Goal: Find specific page/section: Find specific page/section

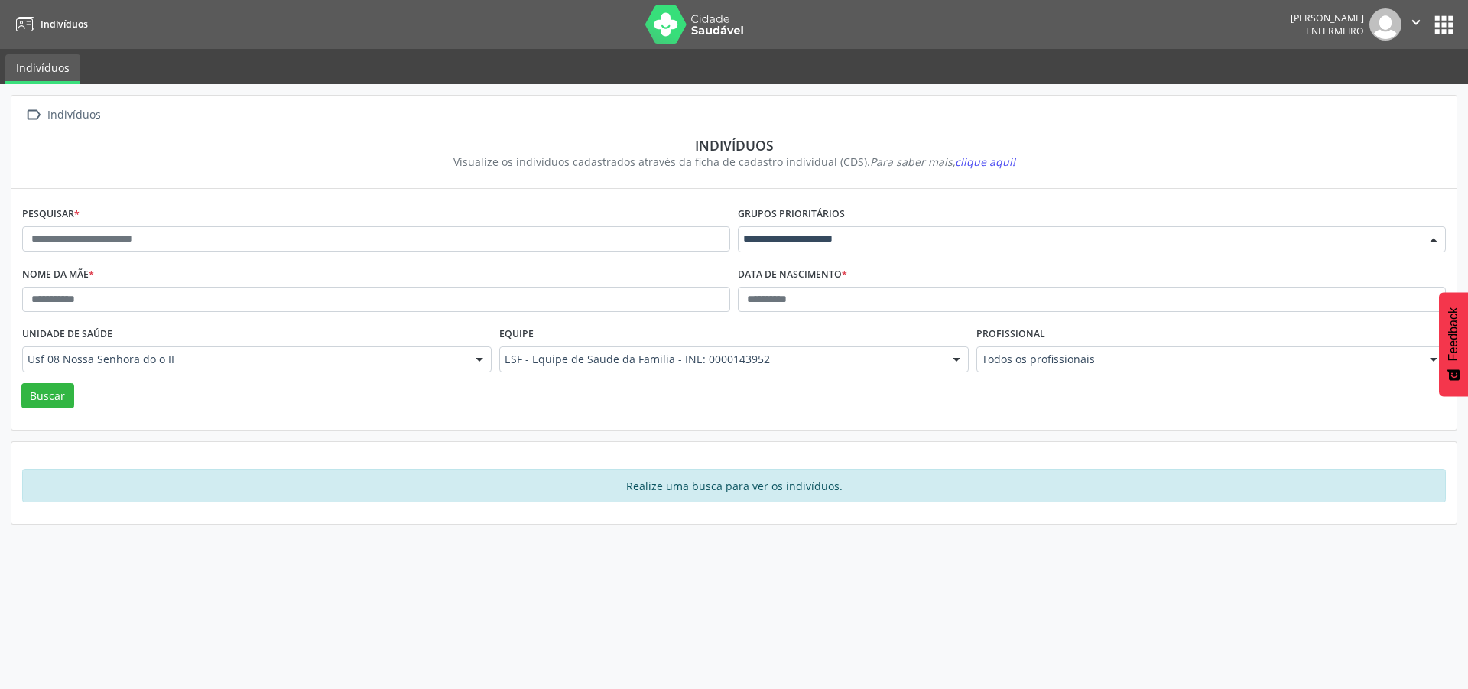
click at [908, 252] on div at bounding box center [1092, 239] width 708 height 26
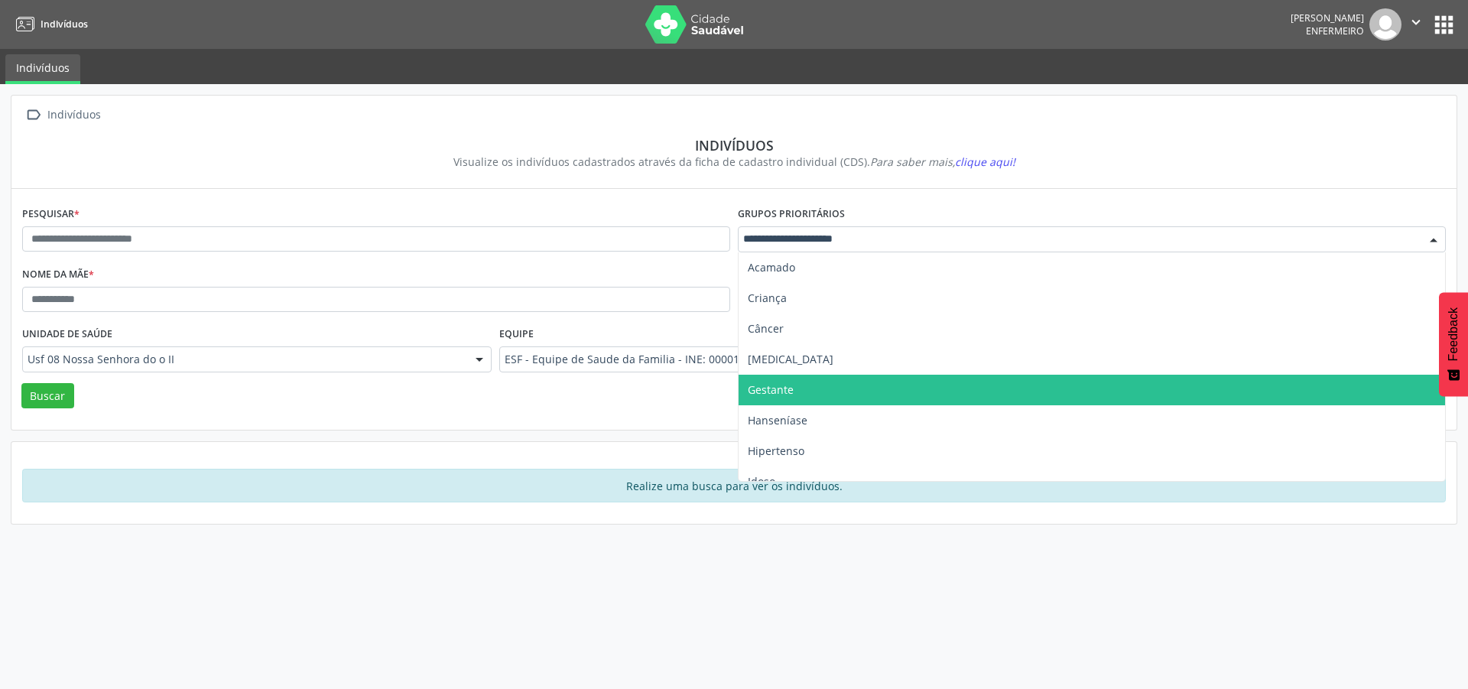
click at [769, 397] on span "Gestante" at bounding box center [771, 389] width 46 height 15
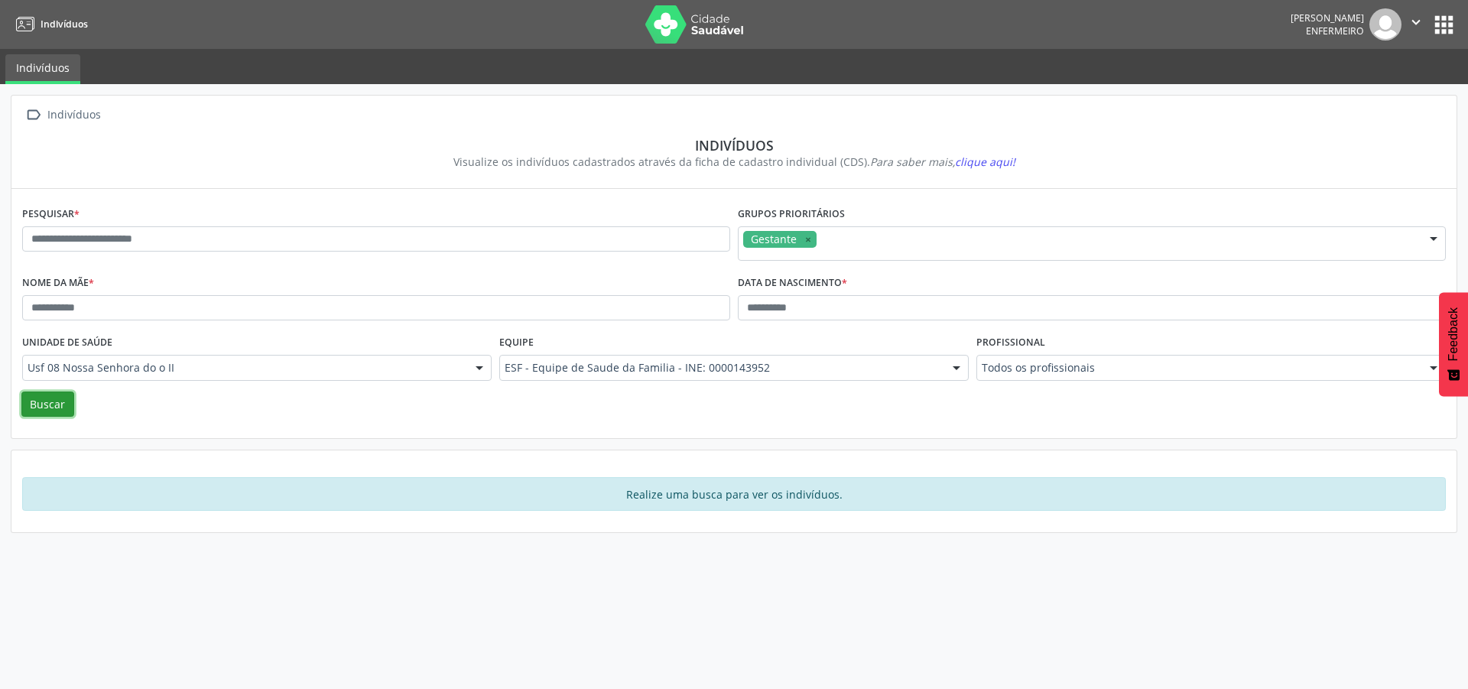
click at [47, 417] on button "Buscar" at bounding box center [47, 404] width 53 height 26
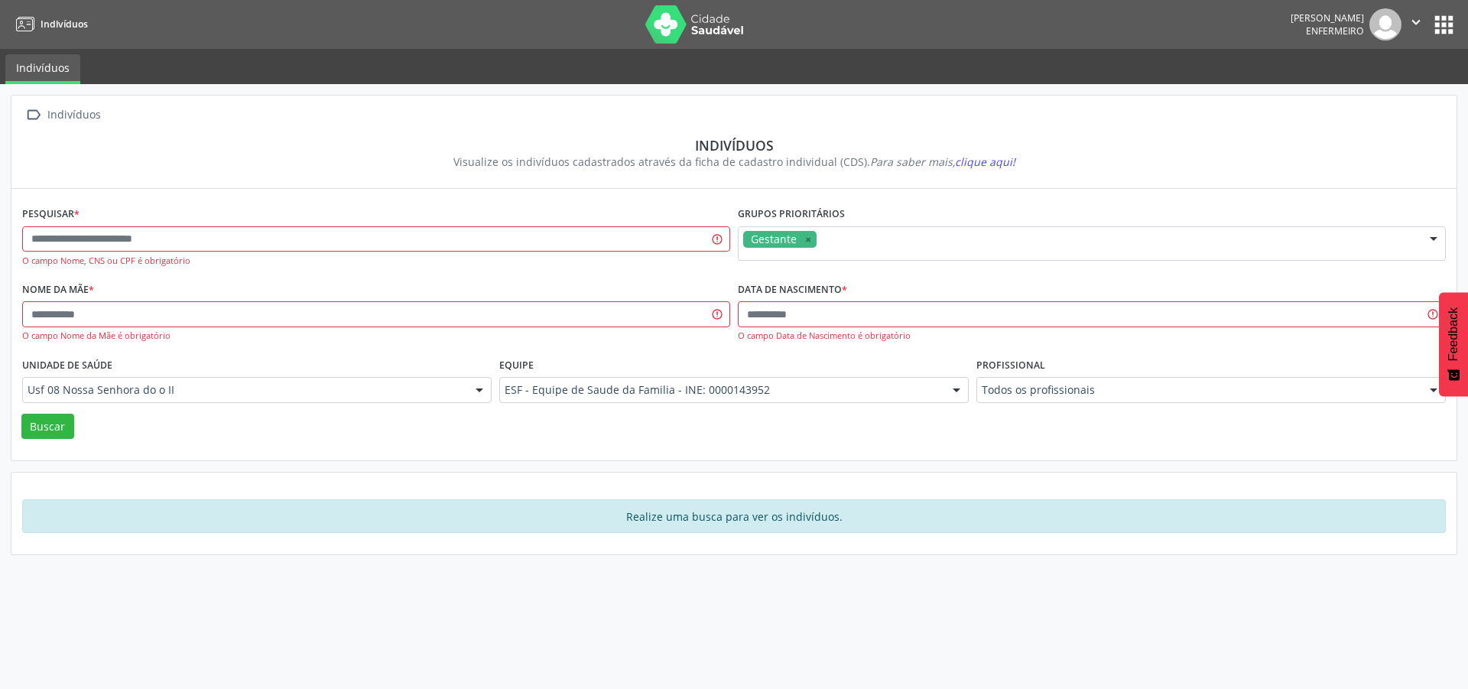
click at [1437, 27] on button "apps" at bounding box center [1443, 24] width 27 height 27
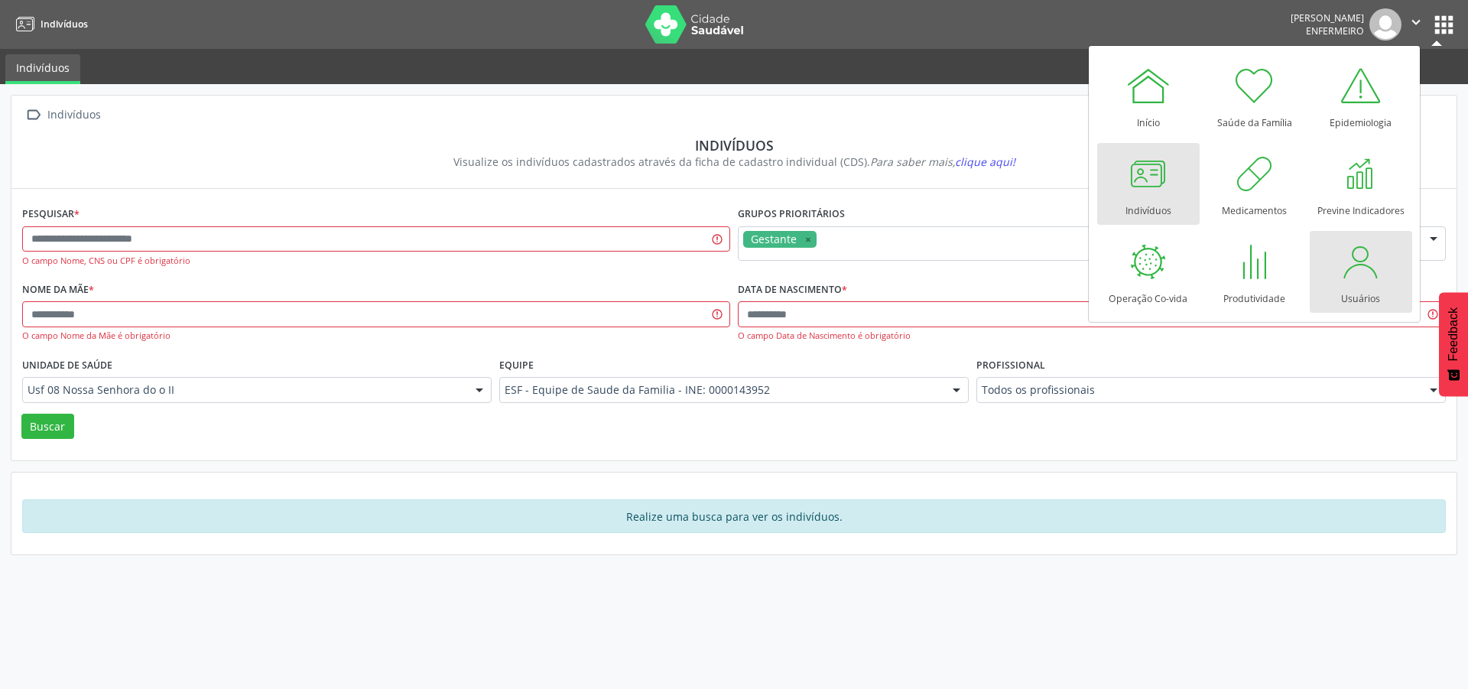
click at [1375, 275] on div at bounding box center [1361, 262] width 46 height 46
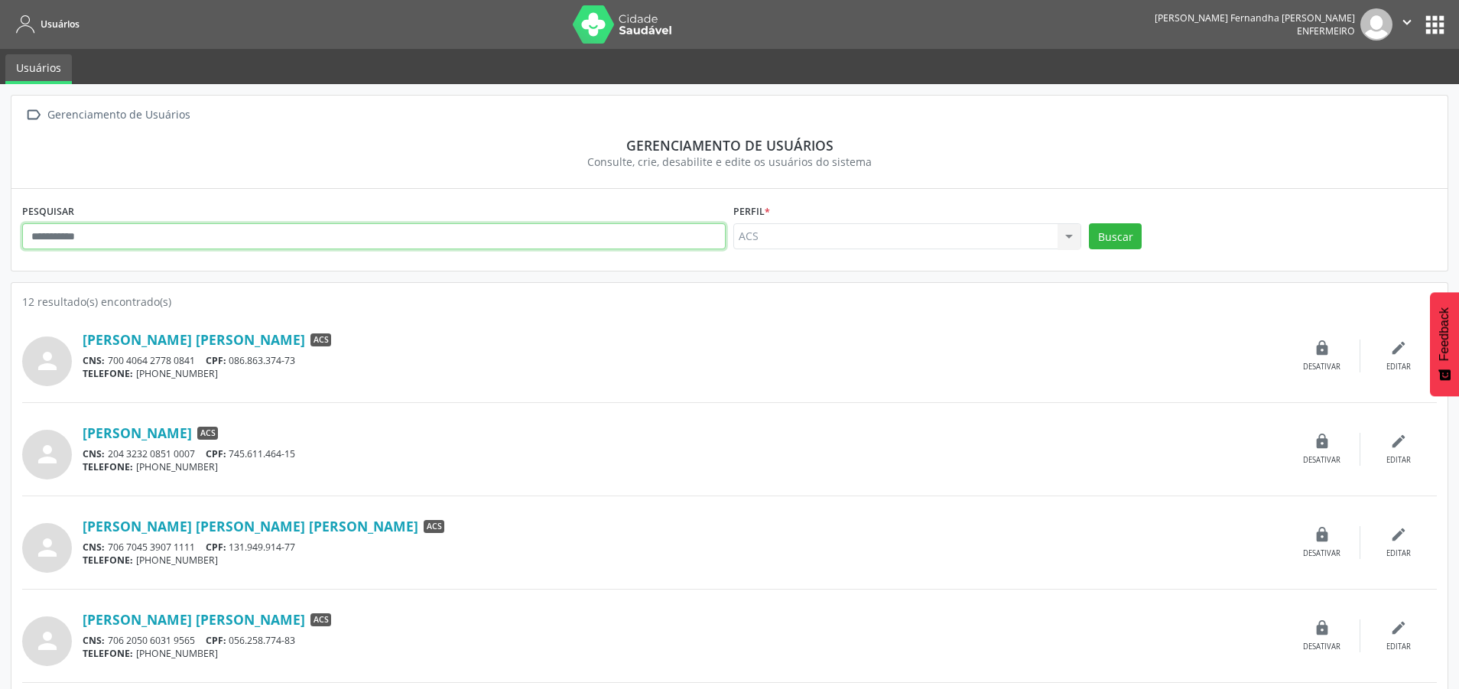
click at [338, 249] on input "text" at bounding box center [373, 236] width 703 height 26
click at [973, 249] on div "ACS ACS Nenhum resultado encontrado para: " " Não há nenhuma opção para ser exi…" at bounding box center [907, 236] width 348 height 26
click at [1060, 249] on div "ACS ACS Nenhum resultado encontrado para: " " Não há nenhuma opção para ser exi…" at bounding box center [907, 236] width 348 height 26
click at [1073, 249] on div "ACS ACS Nenhum resultado encontrado para: " " Não há nenhuma opção para ser exi…" at bounding box center [907, 236] width 348 height 26
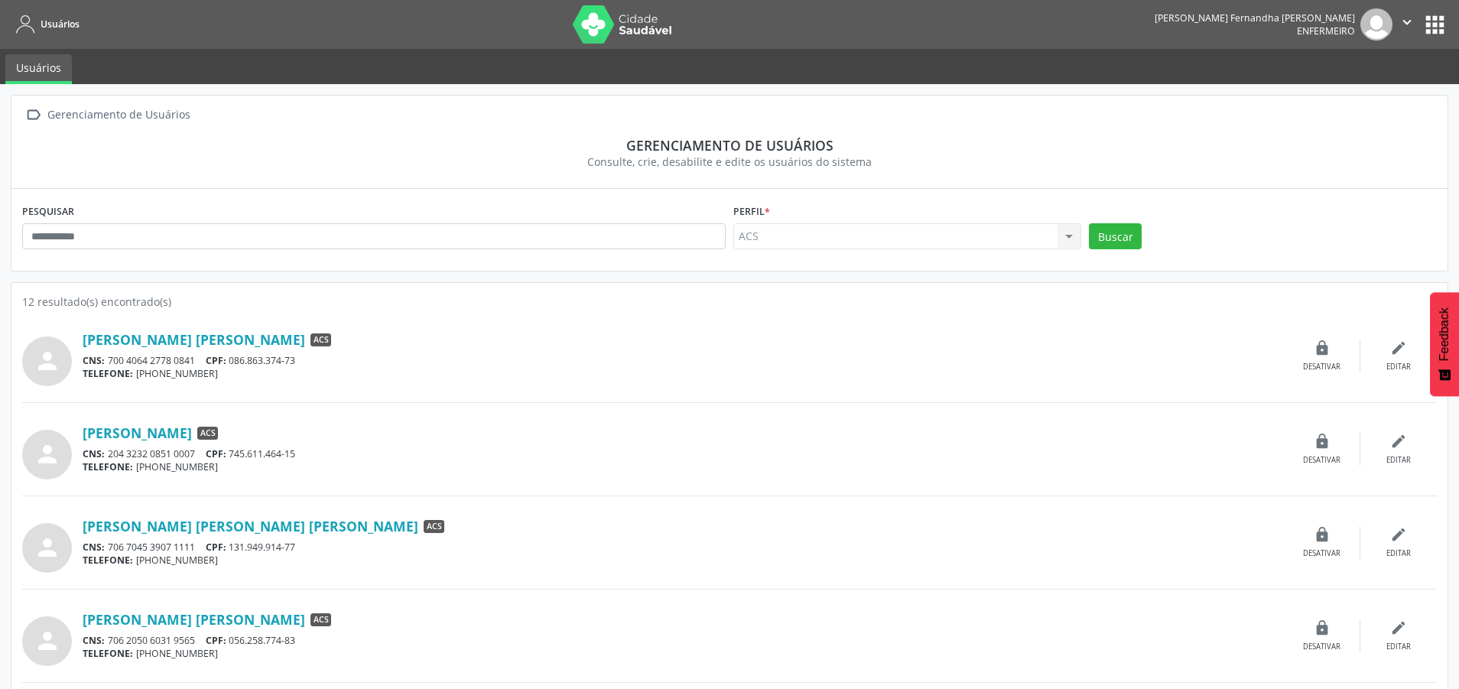
scroll to position [624, 0]
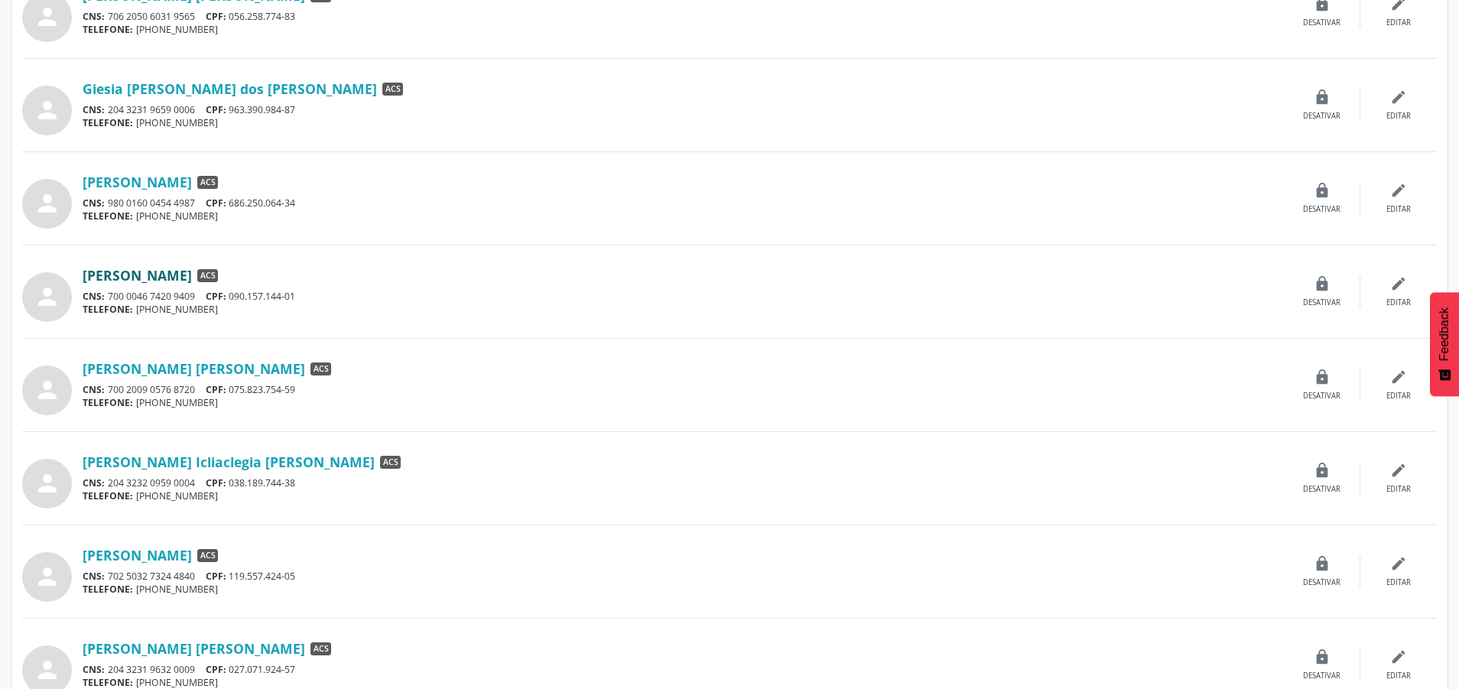
click at [185, 284] on link "[PERSON_NAME]" at bounding box center [137, 275] width 109 height 17
